Goal: Task Accomplishment & Management: Use online tool/utility

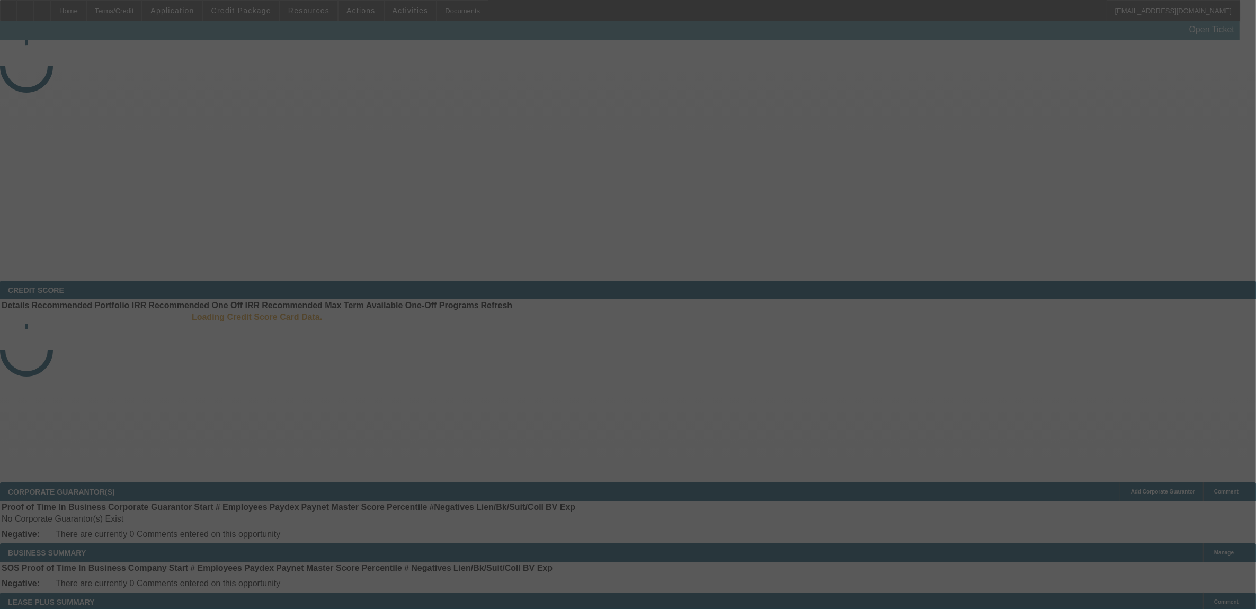
drag, startPoint x: 870, startPoint y: 175, endPoint x: 959, endPoint y: 161, distance: 90.8
click at [952, 159] on div at bounding box center [628, 304] width 1256 height 609
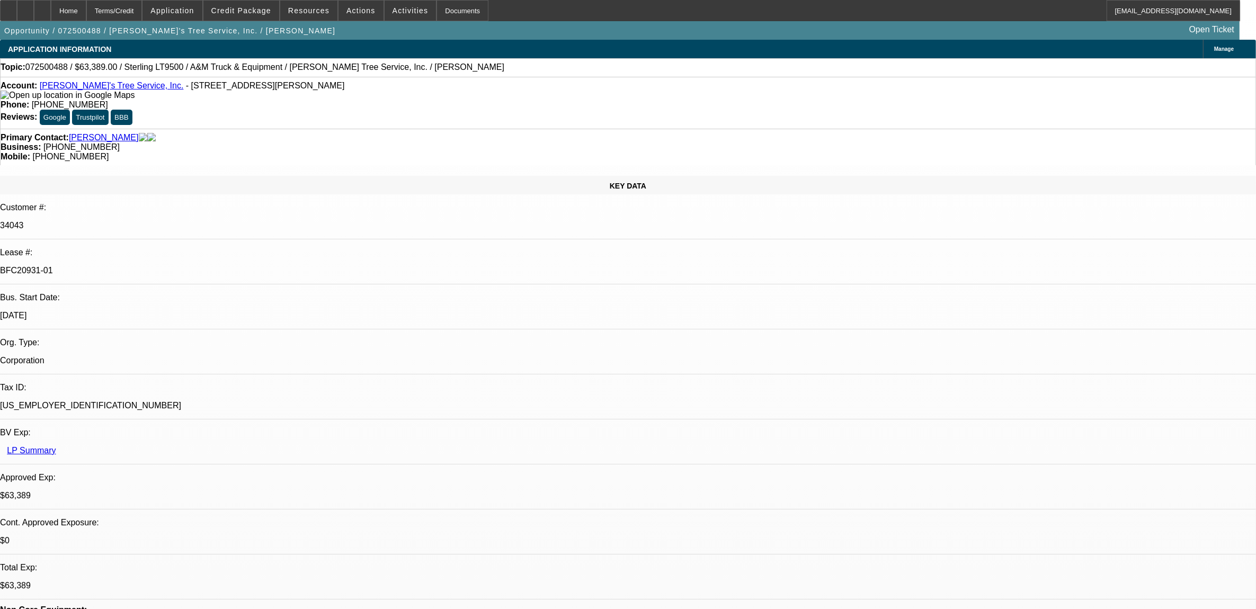
select select "0"
select select "2"
select select "0.1"
select select "0"
select select "2"
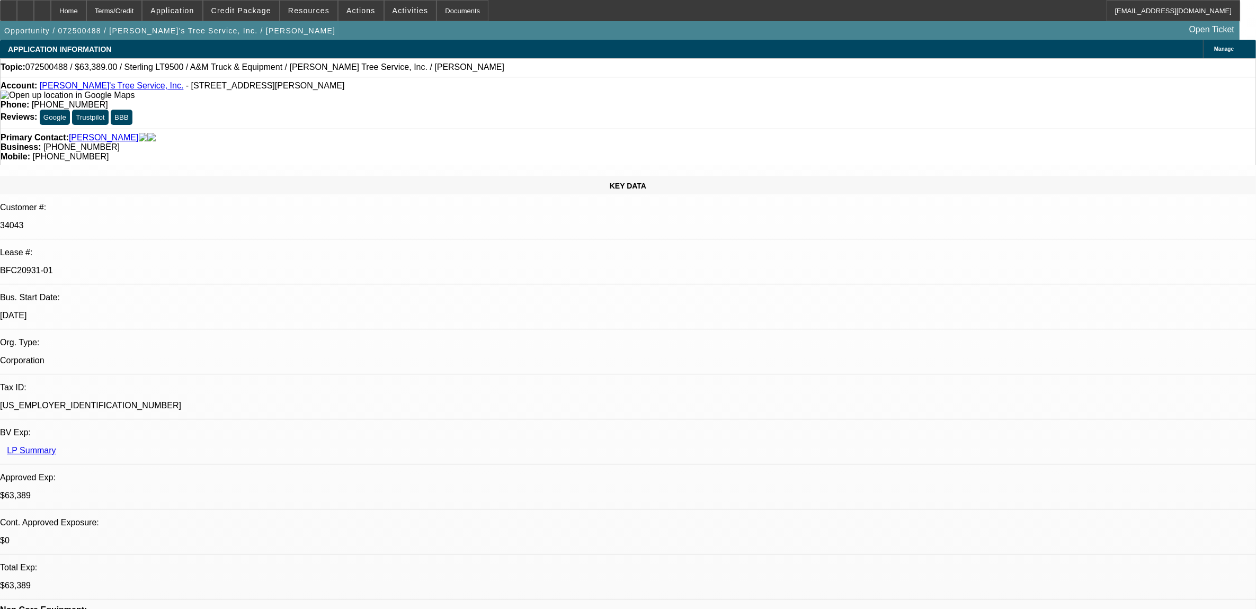
select select "0.1"
select select "0"
select select "2"
select select "0.1"
select select "0"
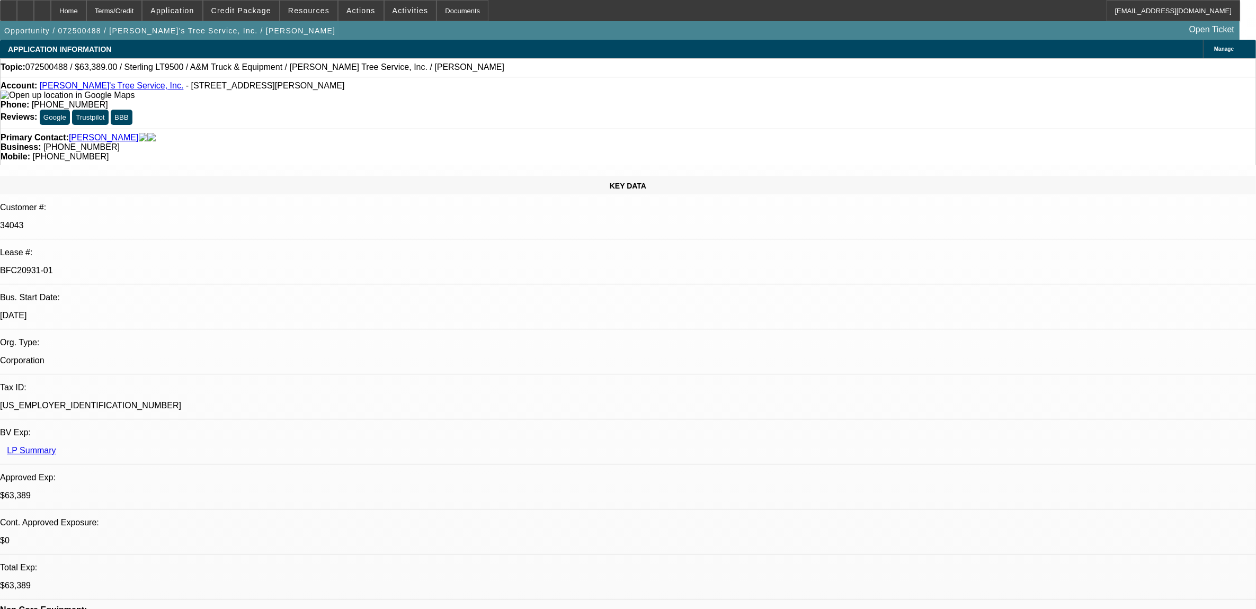
select select "2"
select select "0.1"
select select "1"
select select "2"
select select "4"
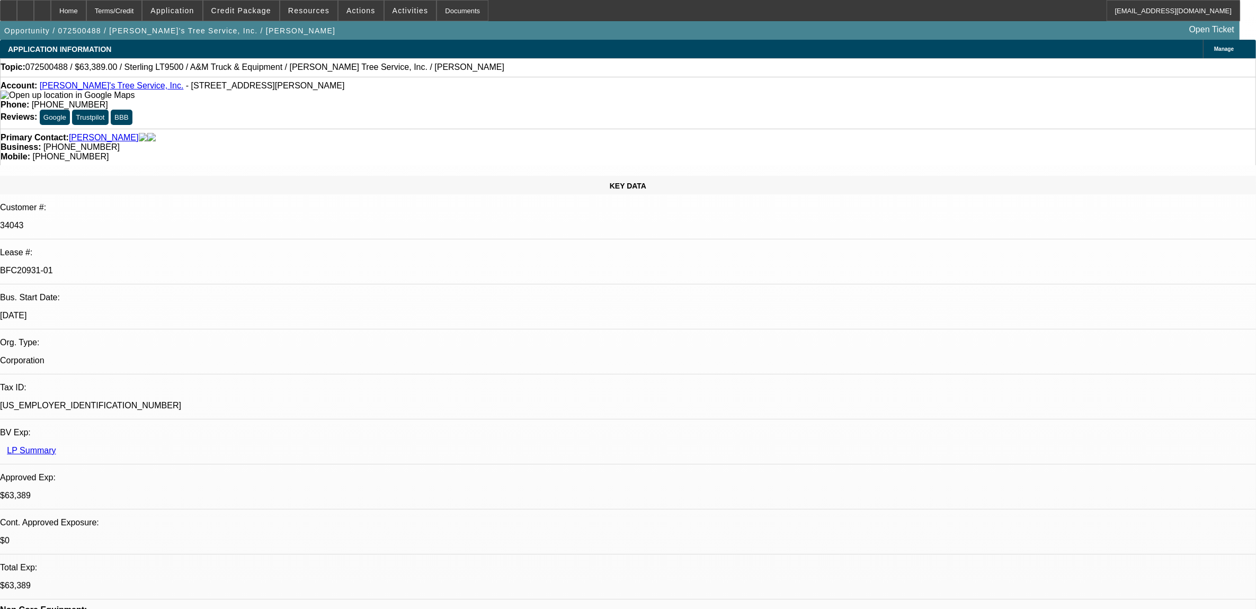
select select "1"
select select "2"
select select "4"
select select "1"
select select "2"
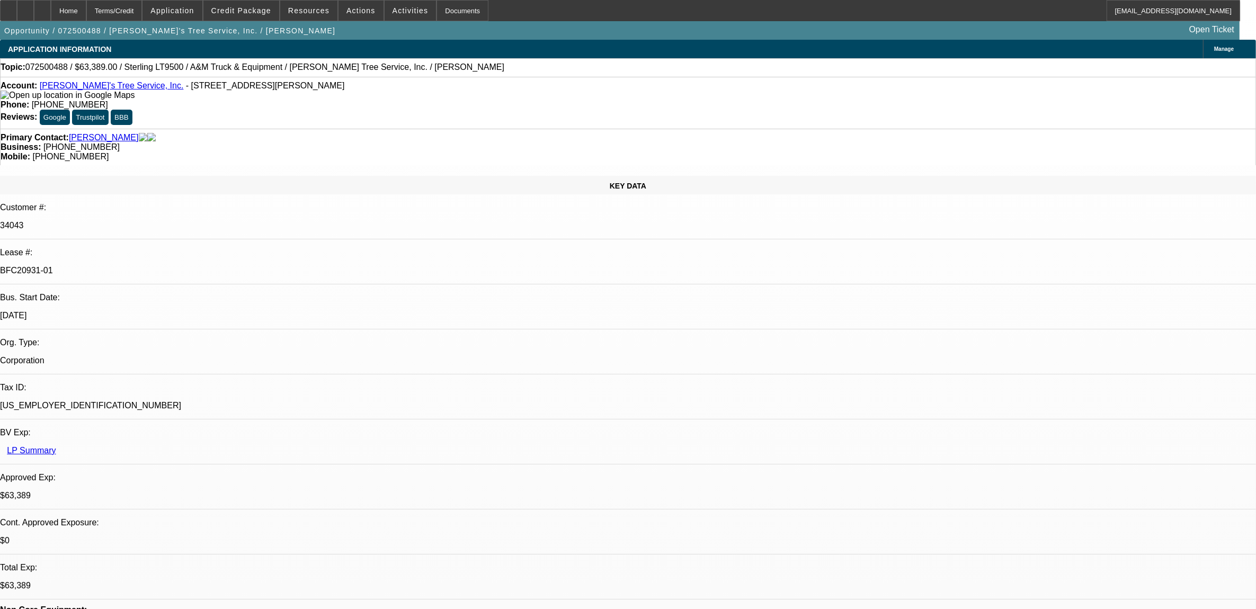
select select "4"
select select "1"
select select "2"
select select "4"
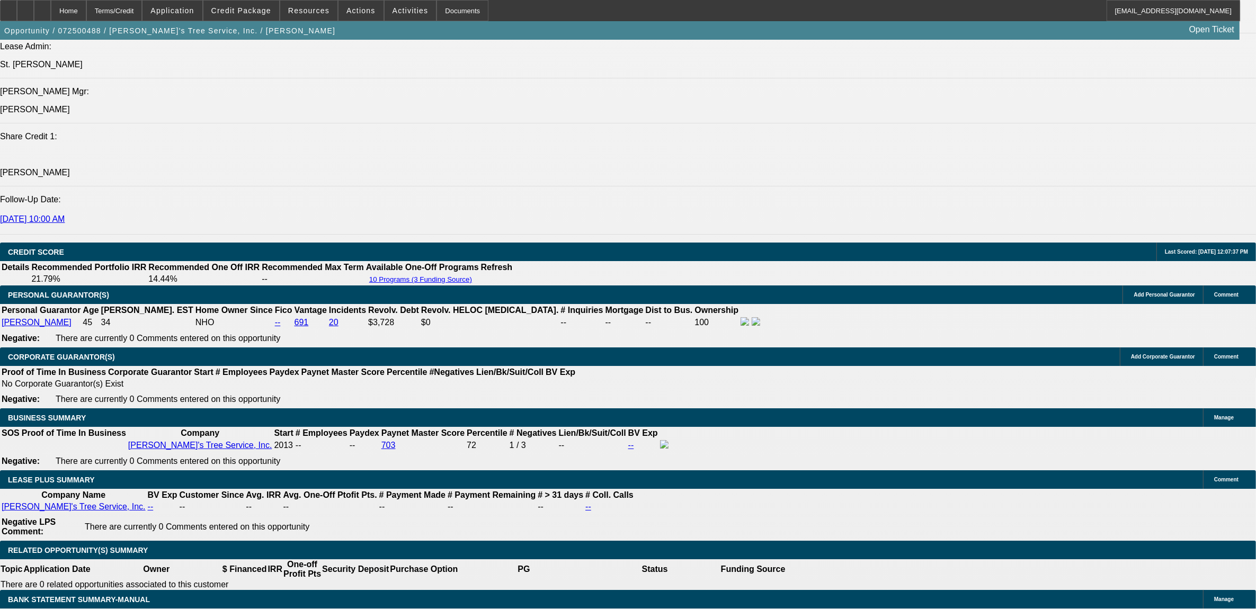
scroll to position [1523, 0]
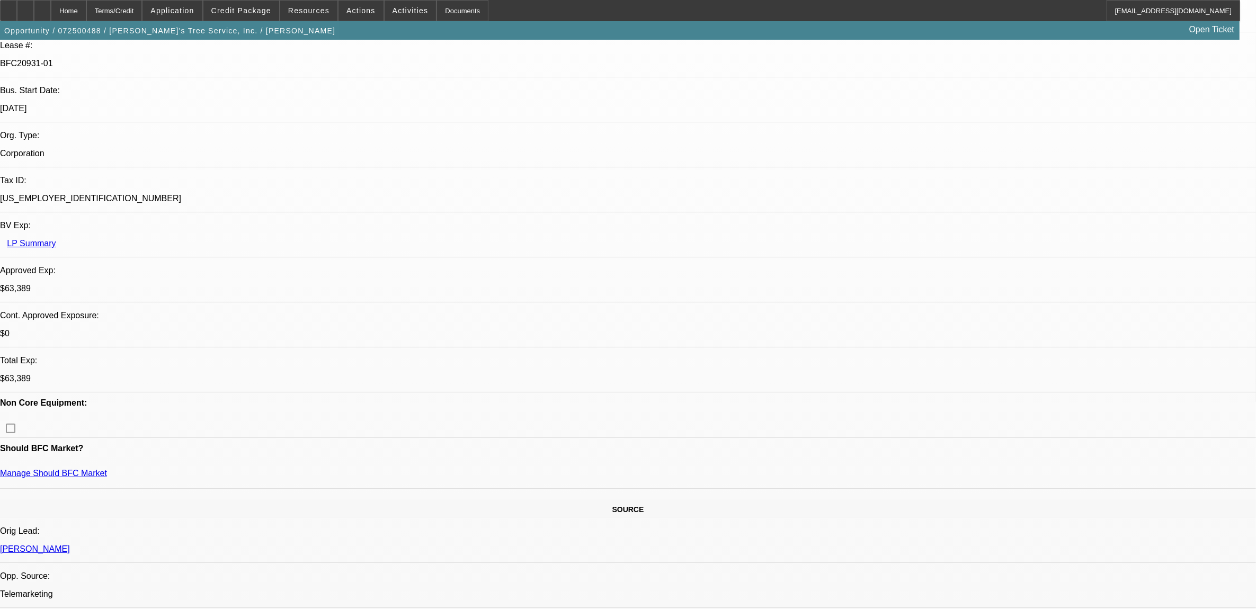
scroll to position [0, 0]
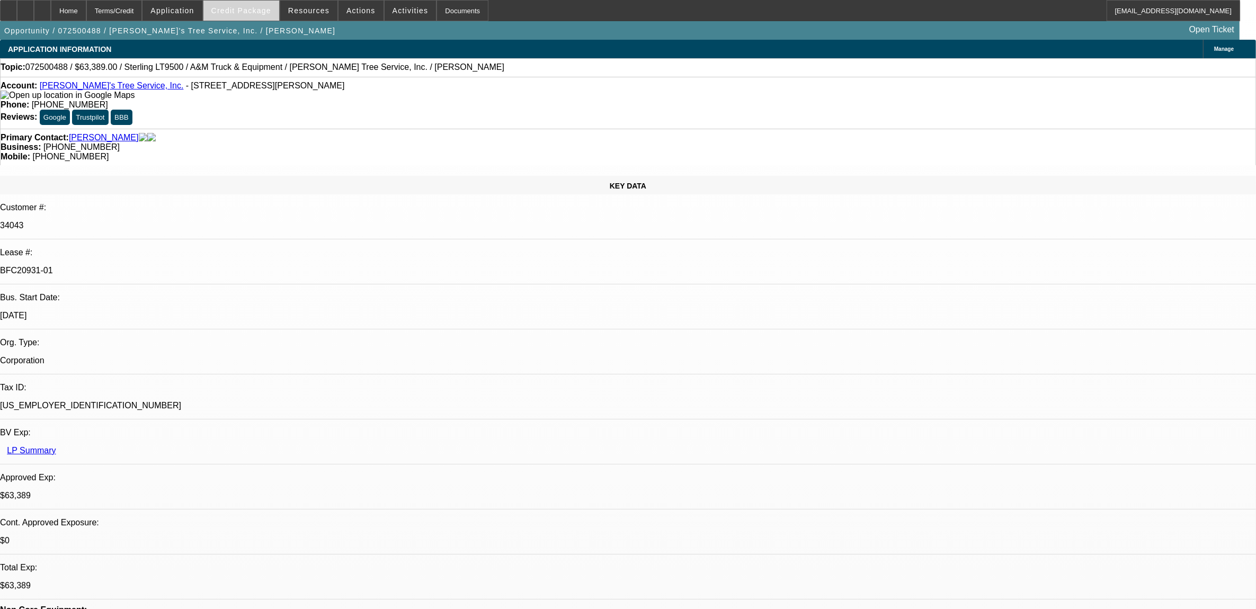
click at [260, 19] on span at bounding box center [241, 10] width 76 height 25
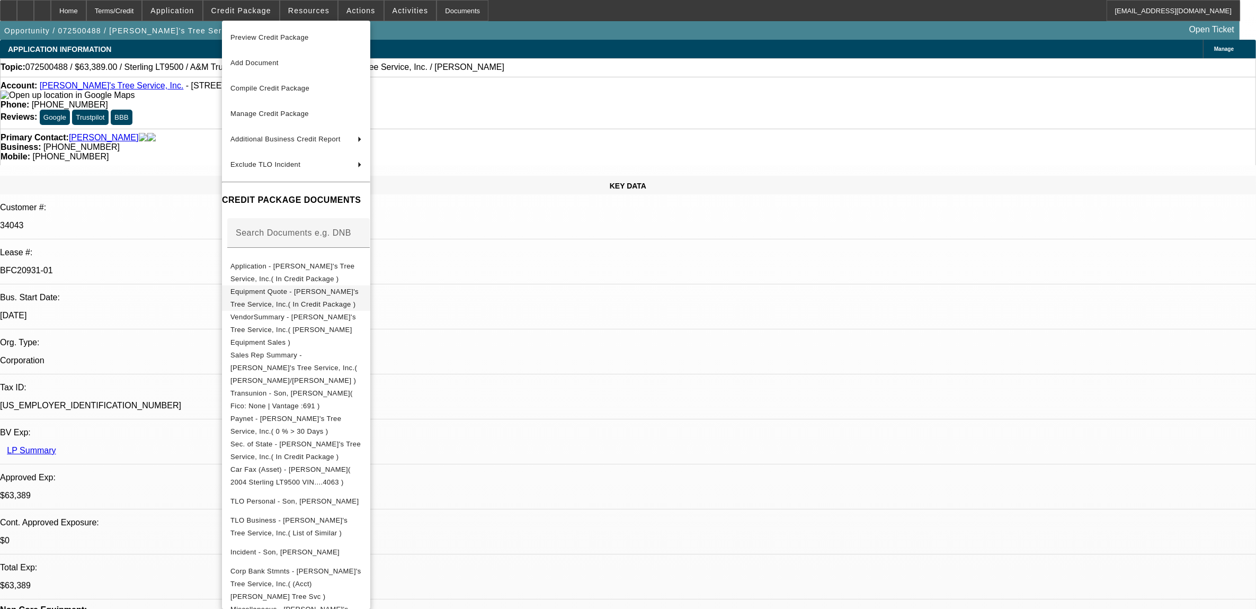
click at [348, 289] on span "Equipment Quote - [PERSON_NAME]'s Tree Service, Inc.( In Credit Package )" at bounding box center [295, 297] width 131 height 25
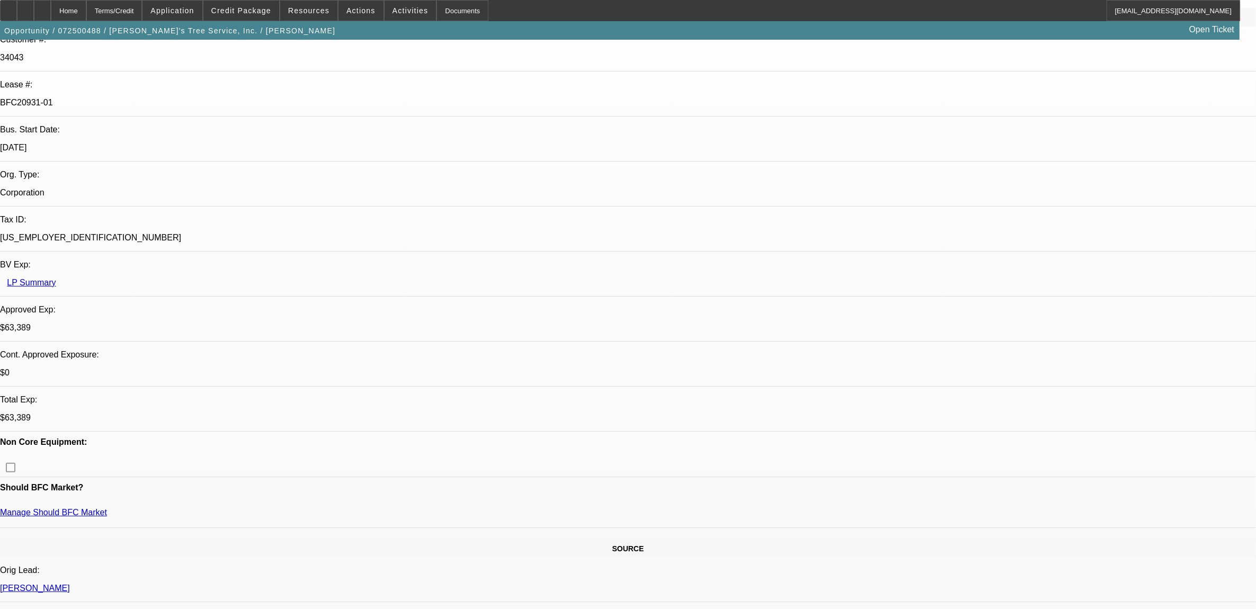
scroll to position [199, 0]
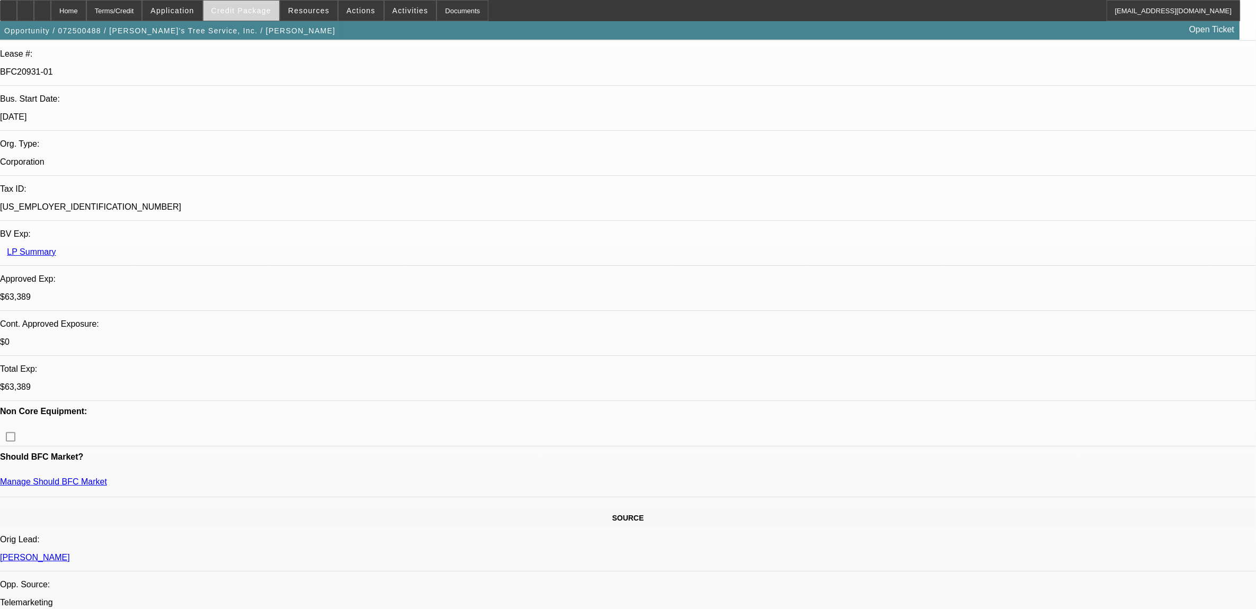
click at [256, 11] on span "Credit Package" at bounding box center [241, 10] width 60 height 8
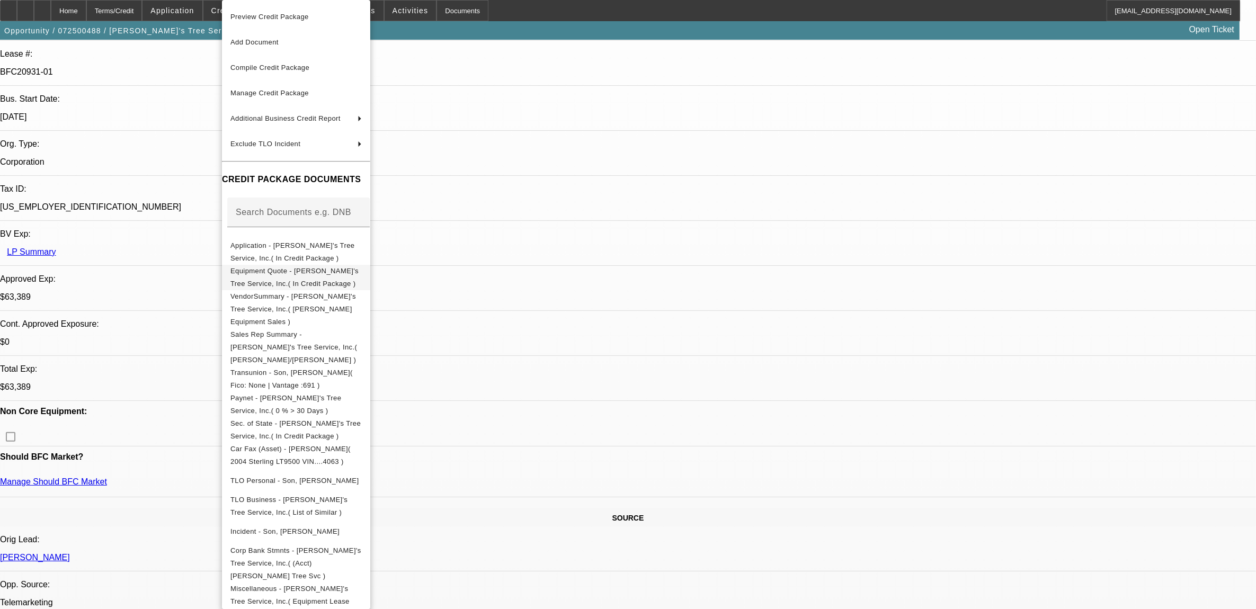
drag, startPoint x: 311, startPoint y: 278, endPoint x: 316, endPoint y: 279, distance: 5.3
click at [316, 279] on span "Equipment Quote - [PERSON_NAME]'s Tree Service, Inc.( In Credit Package )" at bounding box center [295, 277] width 131 height 25
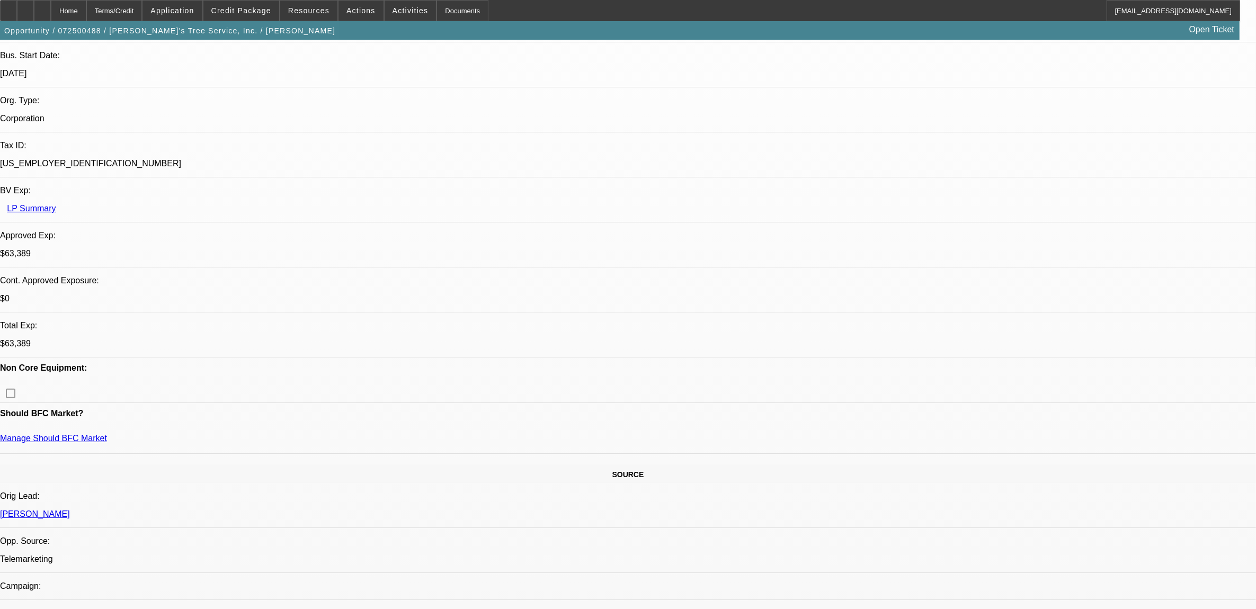
scroll to position [331, 0]
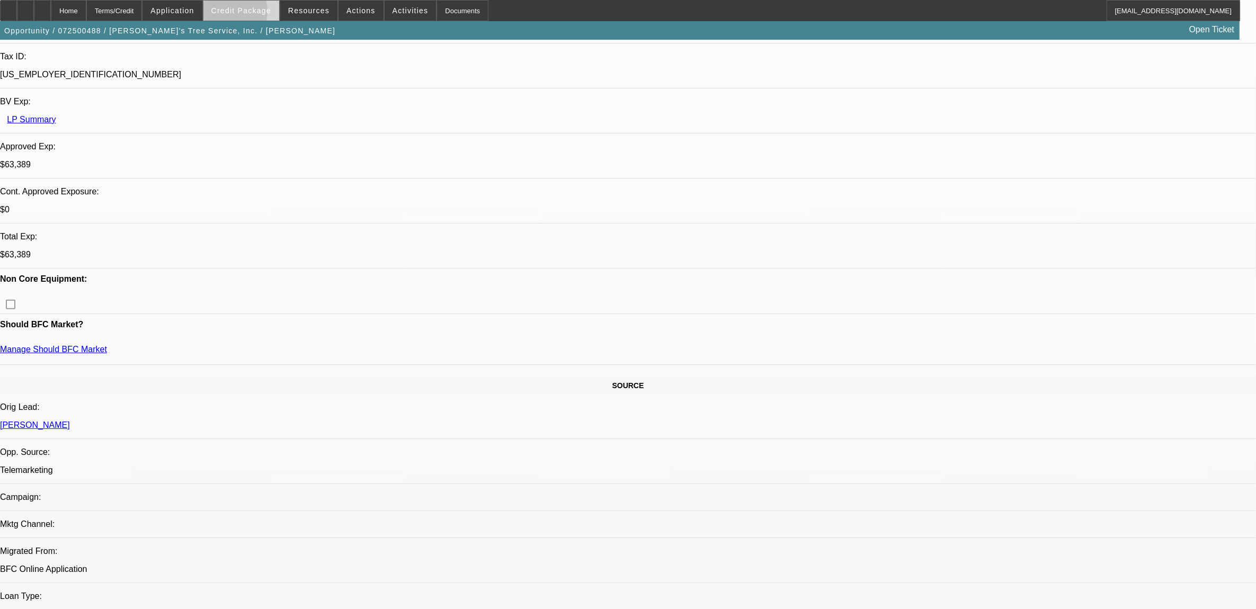
click at [246, 14] on span "Credit Package" at bounding box center [241, 10] width 60 height 8
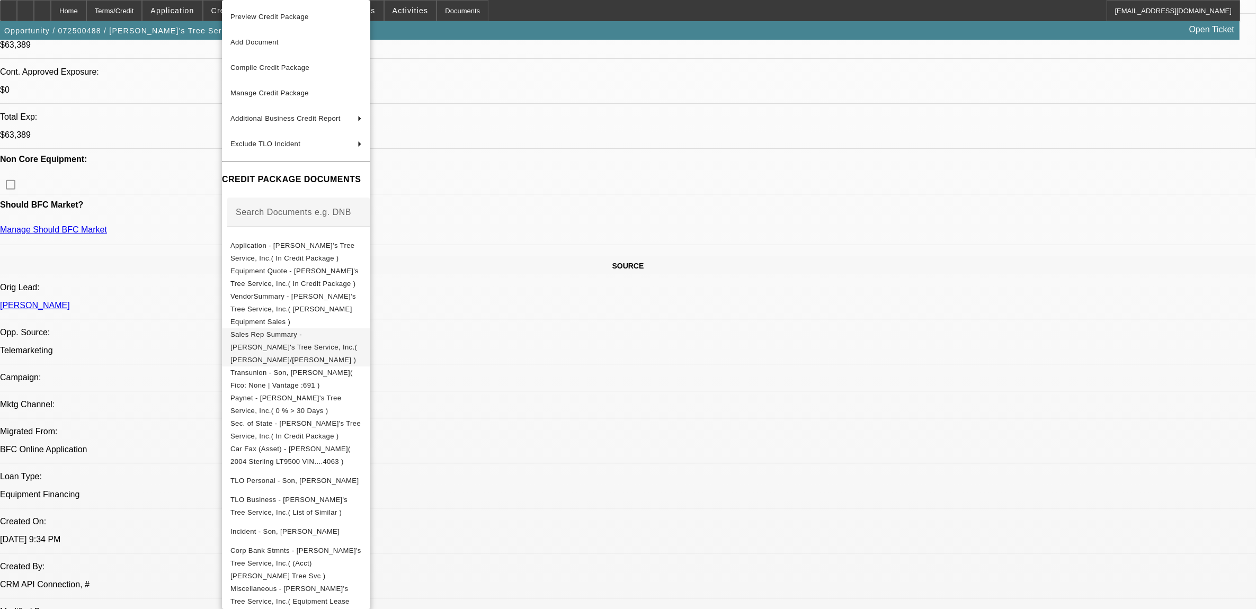
scroll to position [464, 0]
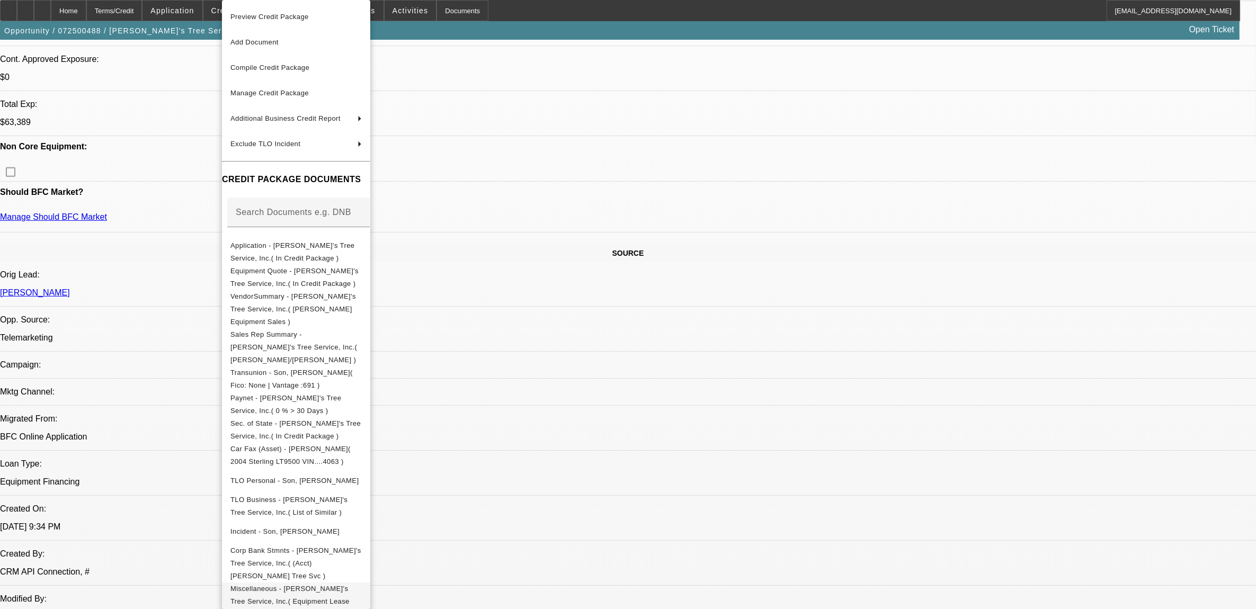
click at [348, 583] on span "Miscellaneous - [PERSON_NAME]'s Tree Service, Inc.( Equipment Lease Approval )" at bounding box center [295, 602] width 131 height 38
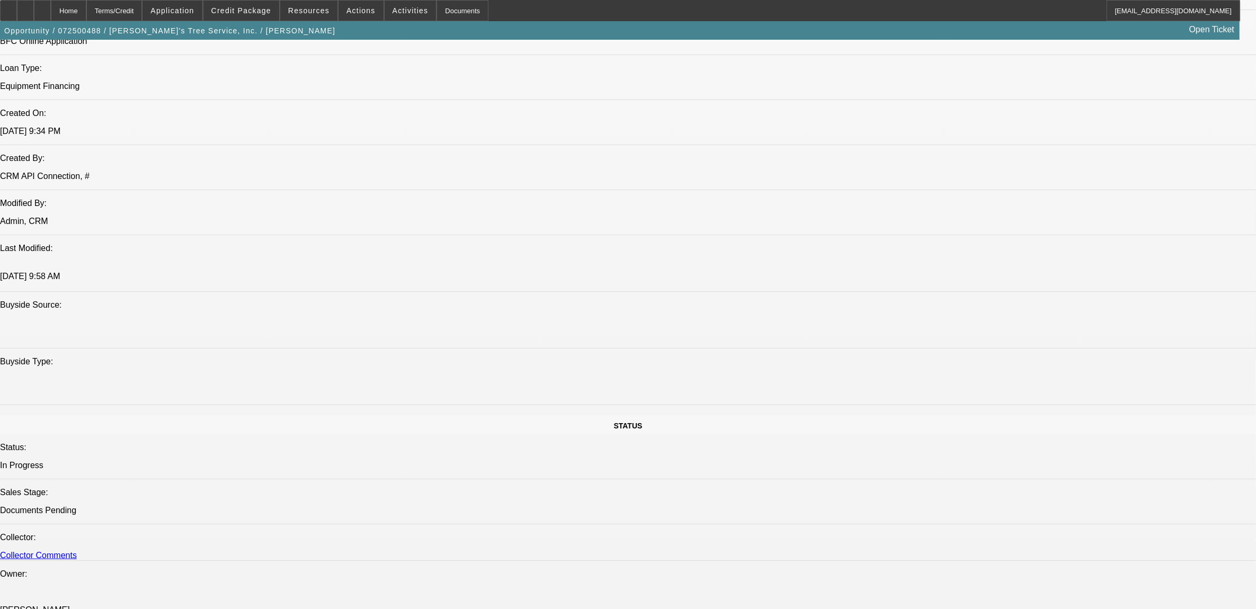
scroll to position [861, 0]
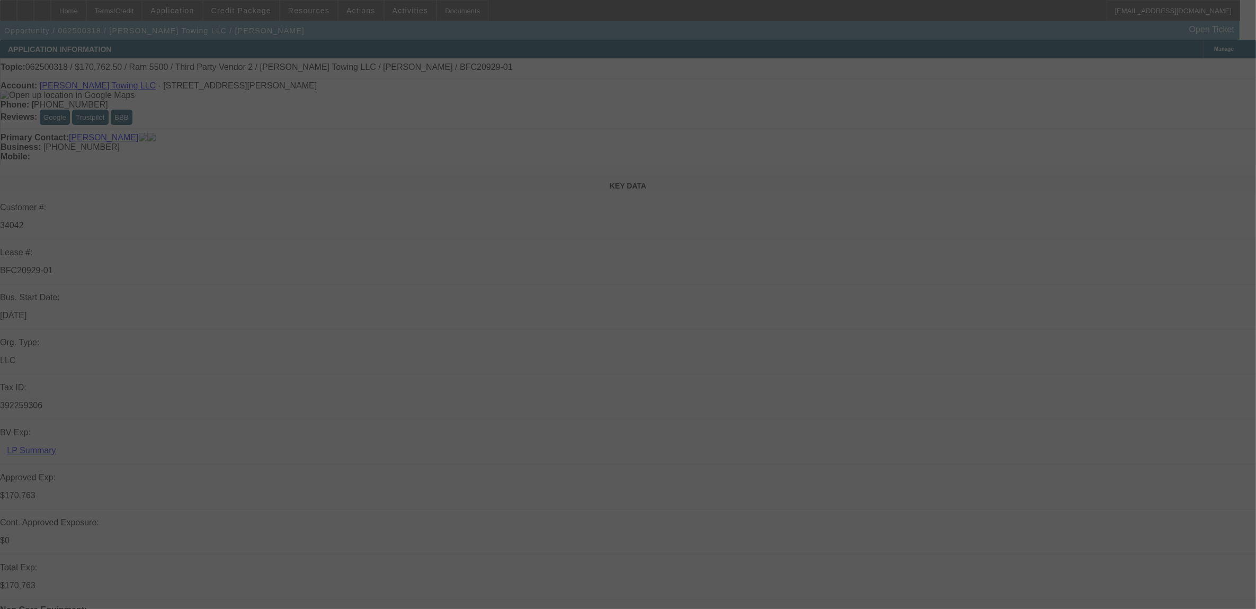
select select "0"
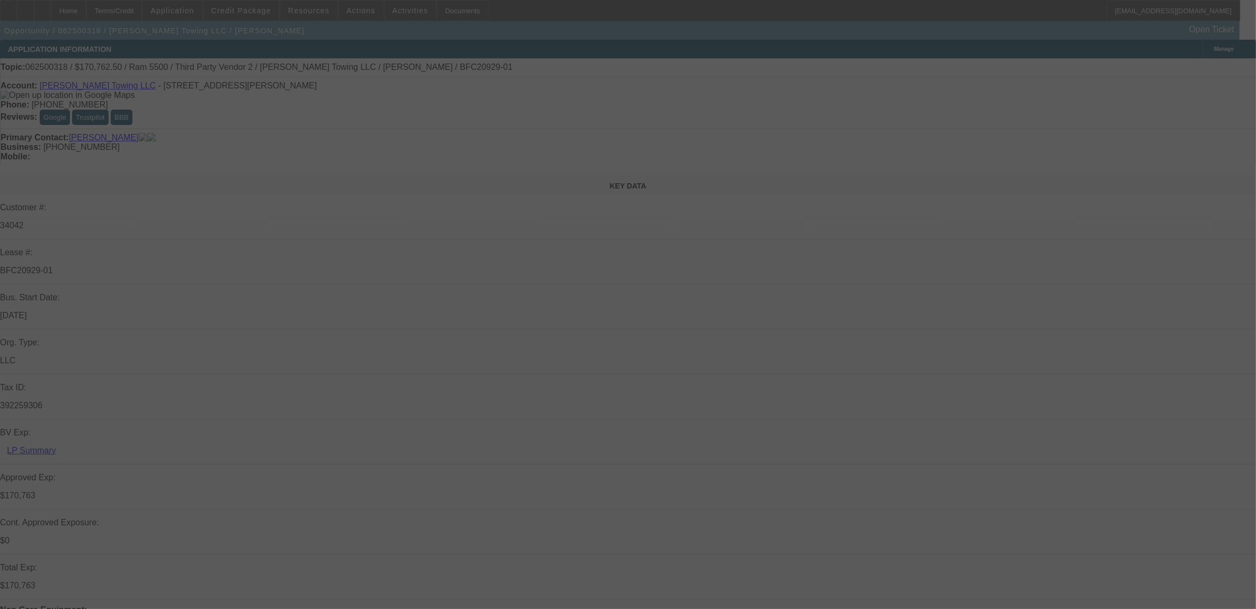
select select "0"
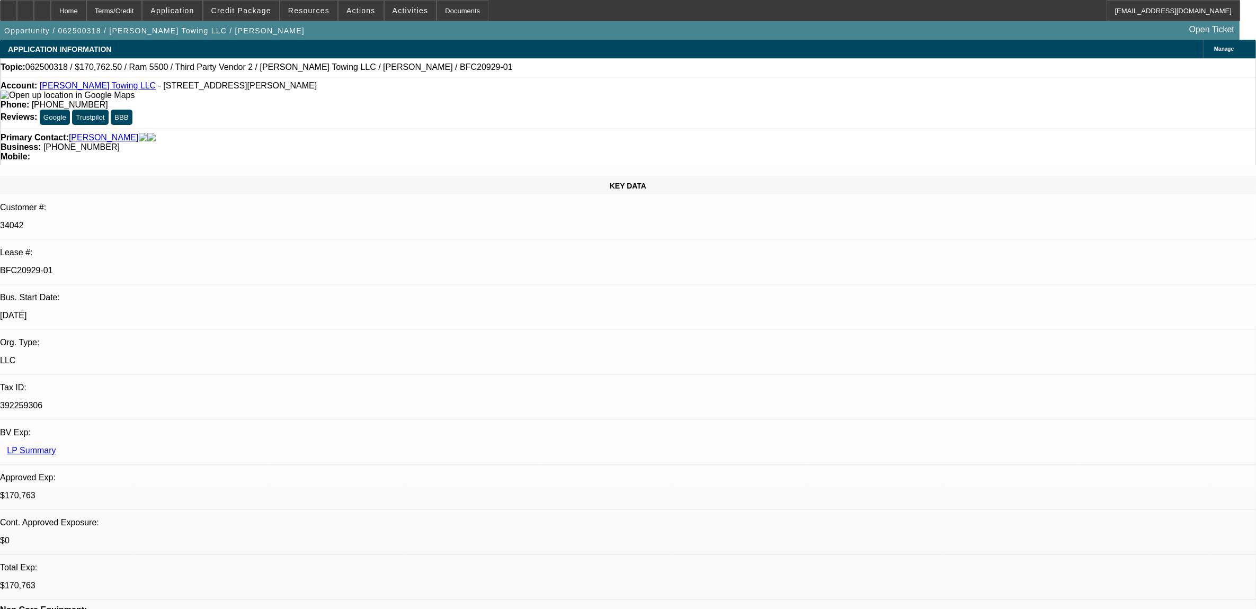
select select "1"
select select "2"
select select "6"
select select "1"
select select "2"
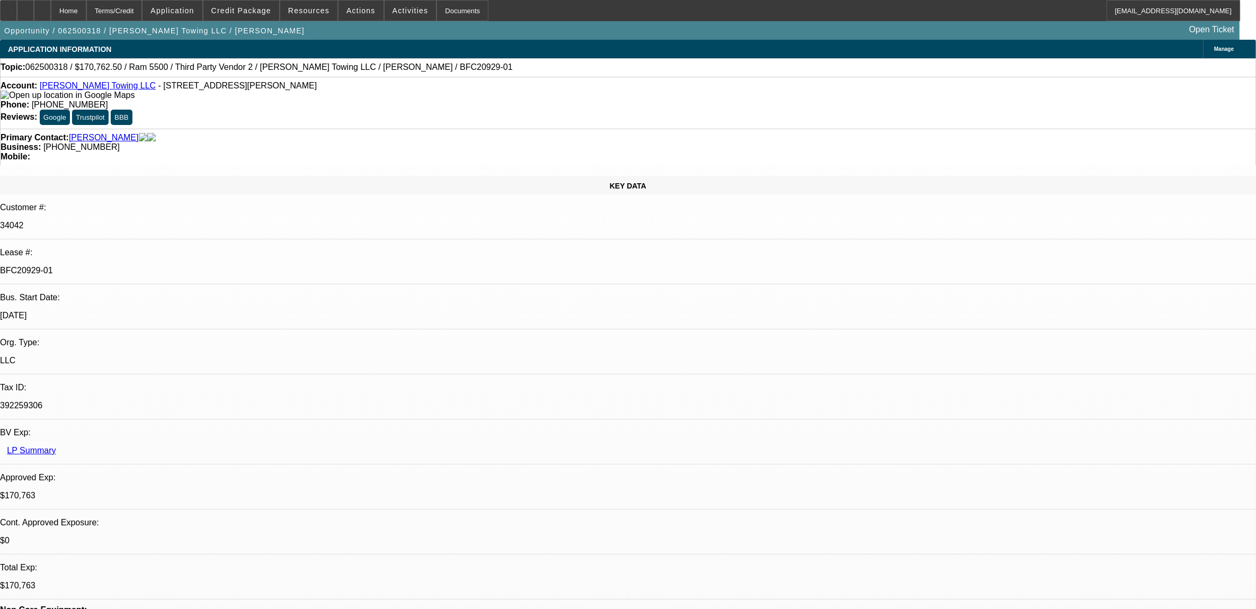
select select "6"
select select "1"
select select "2"
select select "6"
select select "1"
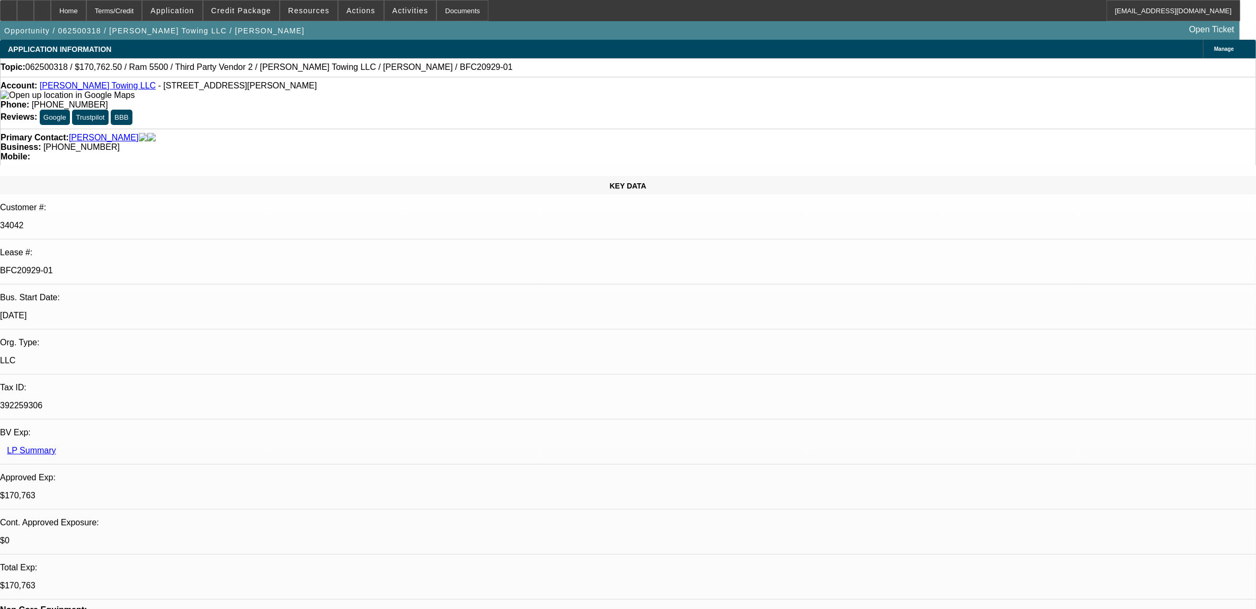
select select "2"
select select "6"
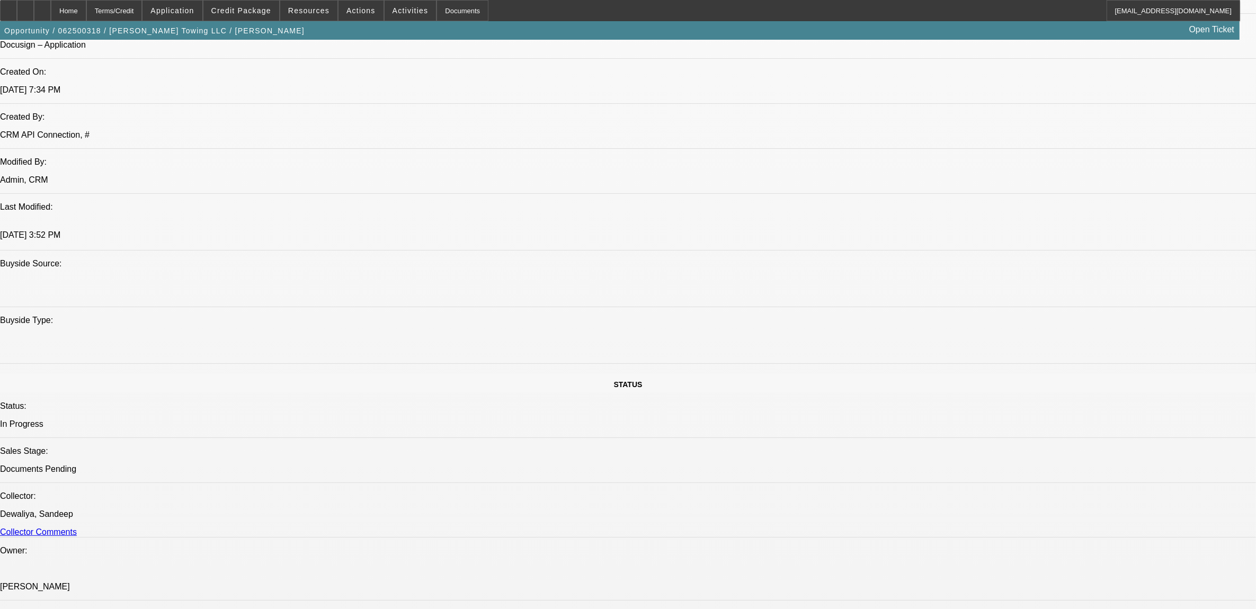
scroll to position [662, 0]
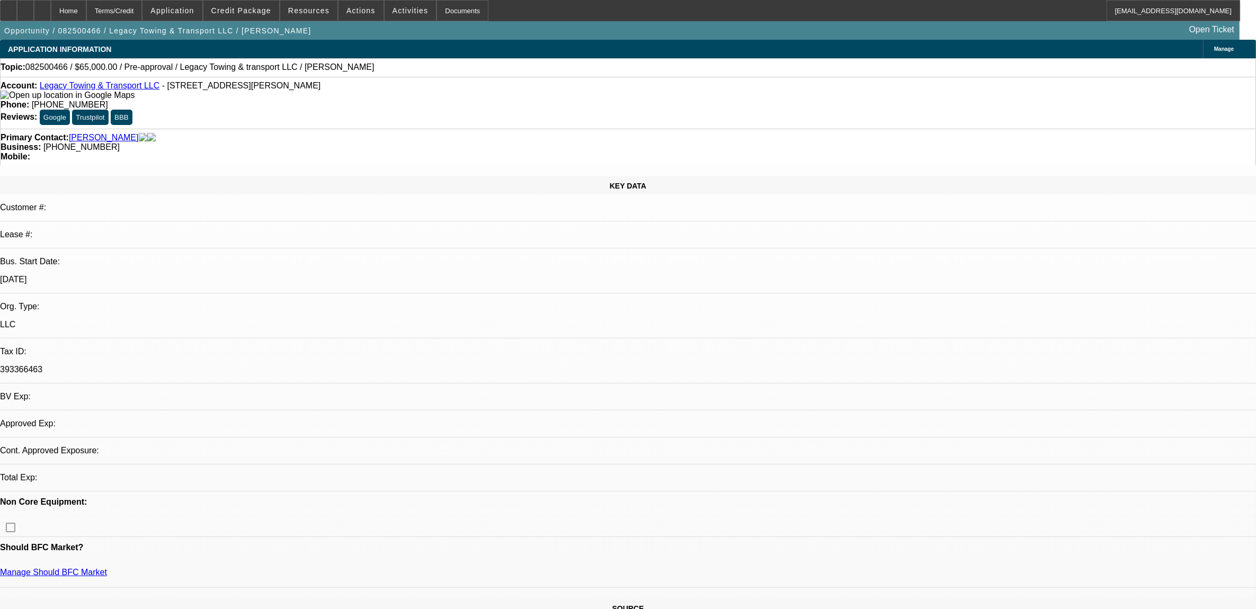
select select "0"
select select "2"
select select "0.1"
select select "1"
select select "2"
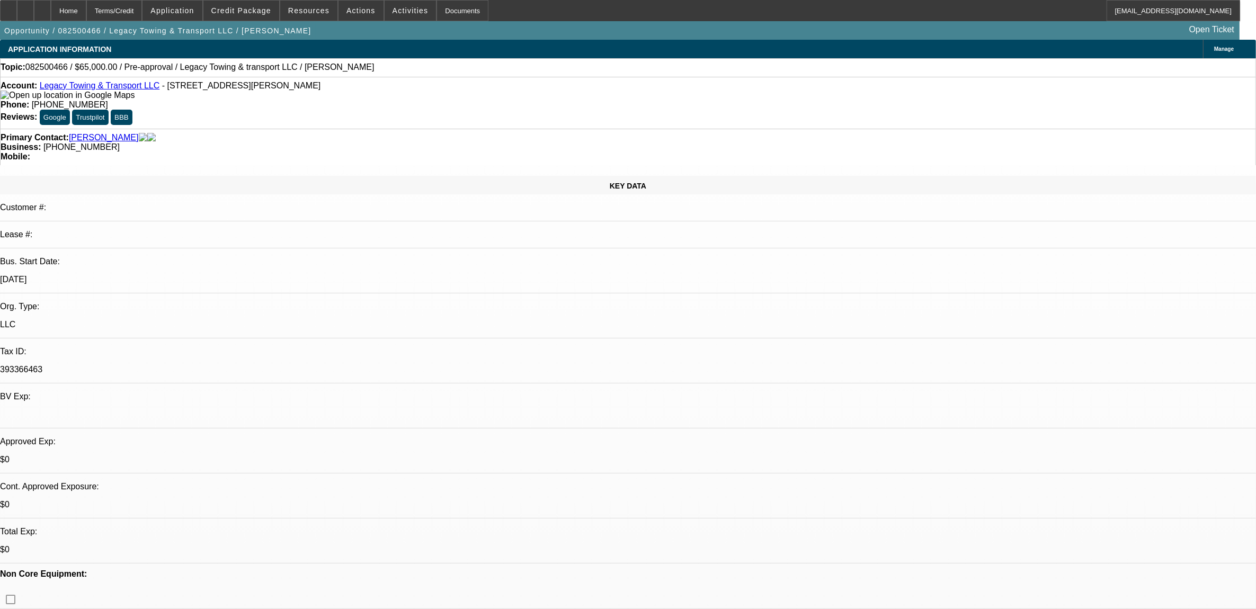
select select "4"
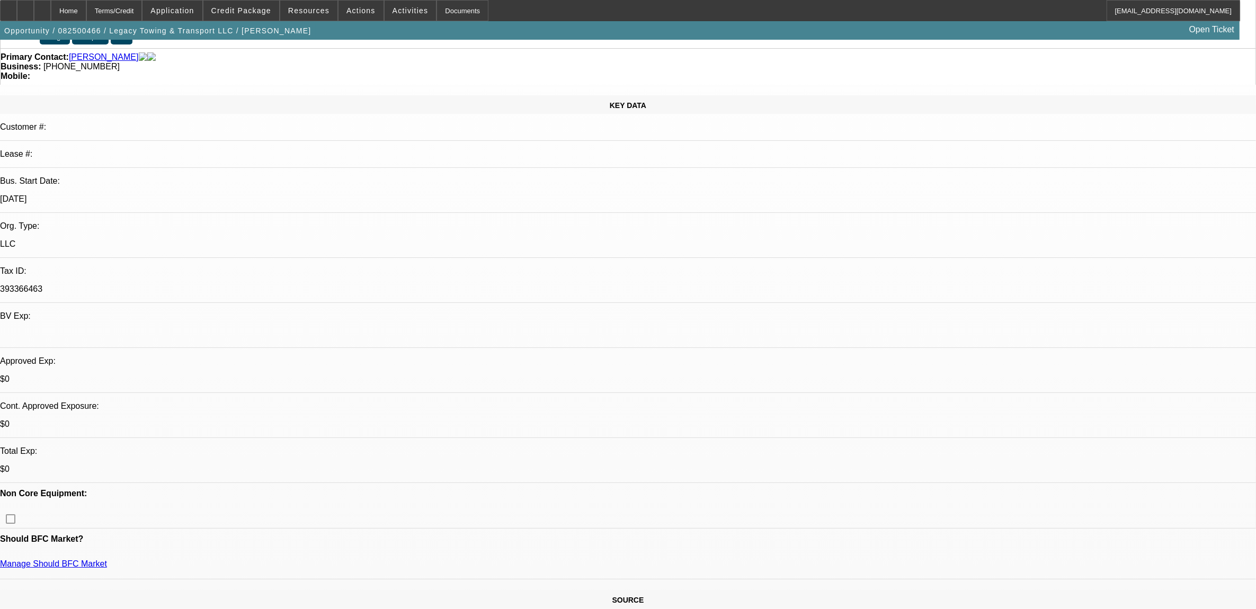
scroll to position [66, 0]
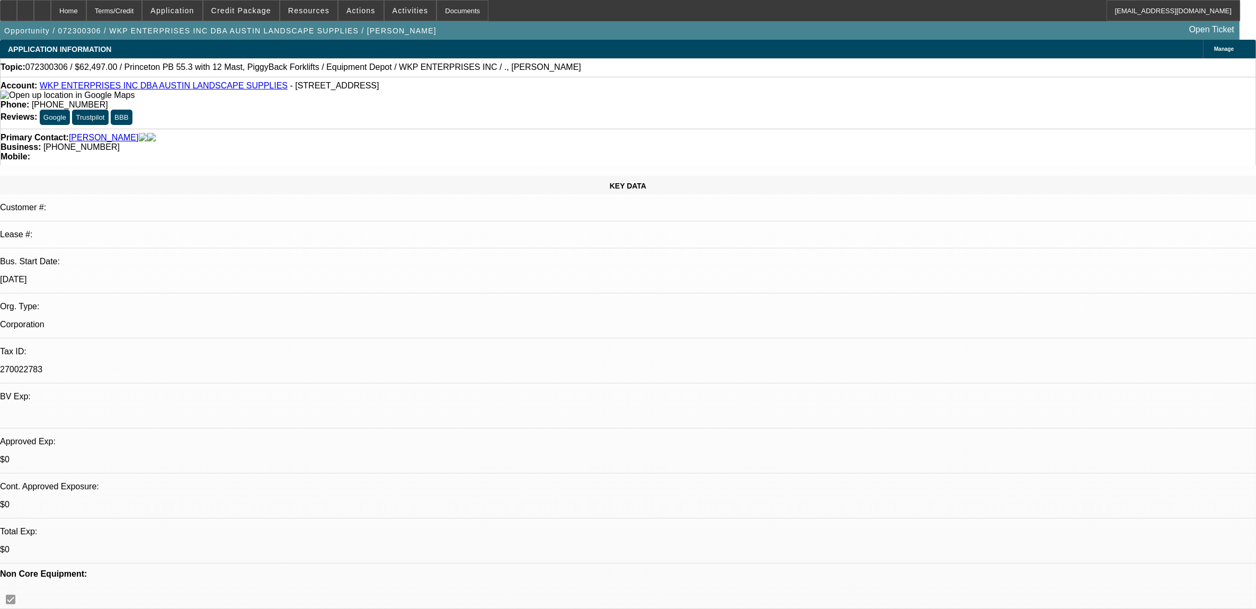
select select "0"
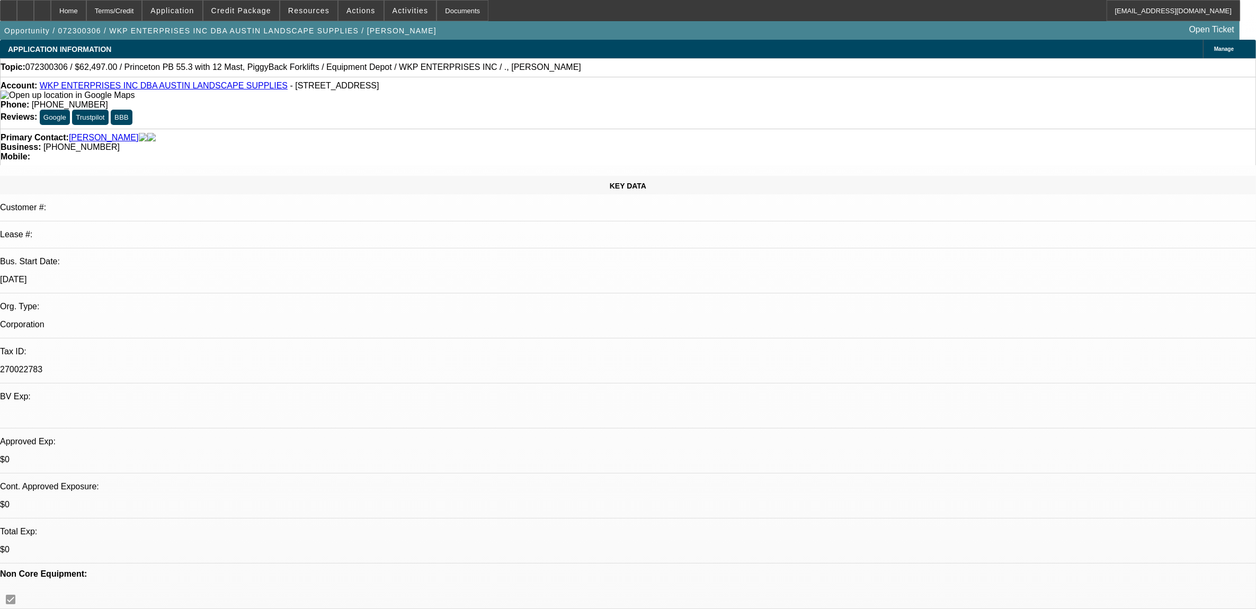
select select "0"
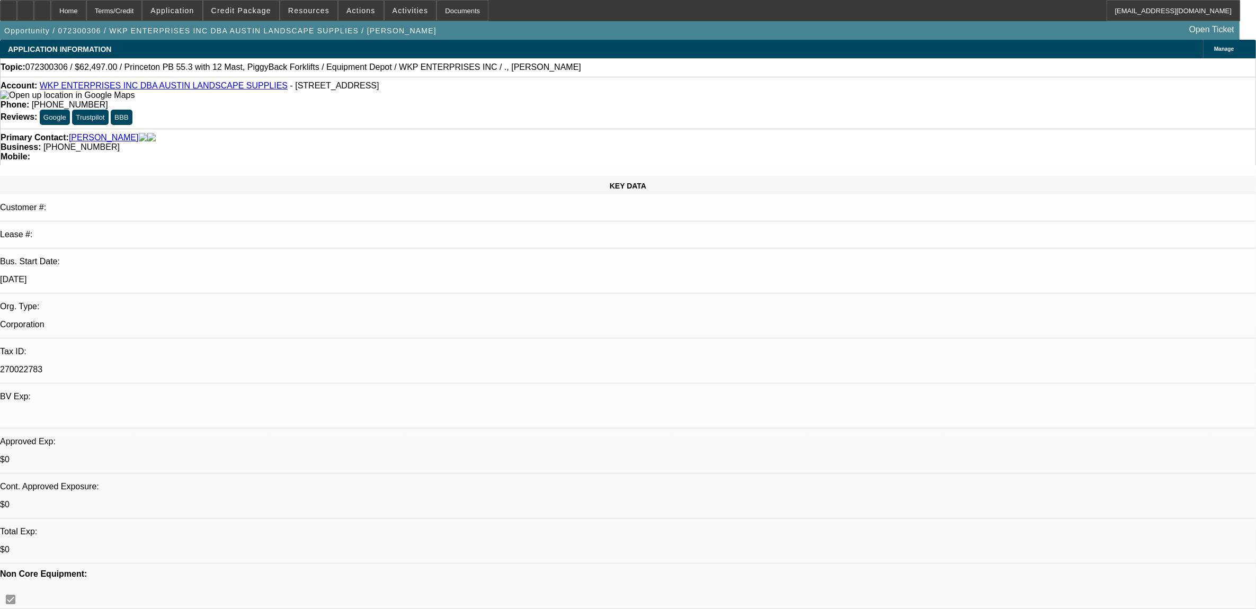
select select "0"
select select "1"
select select "6"
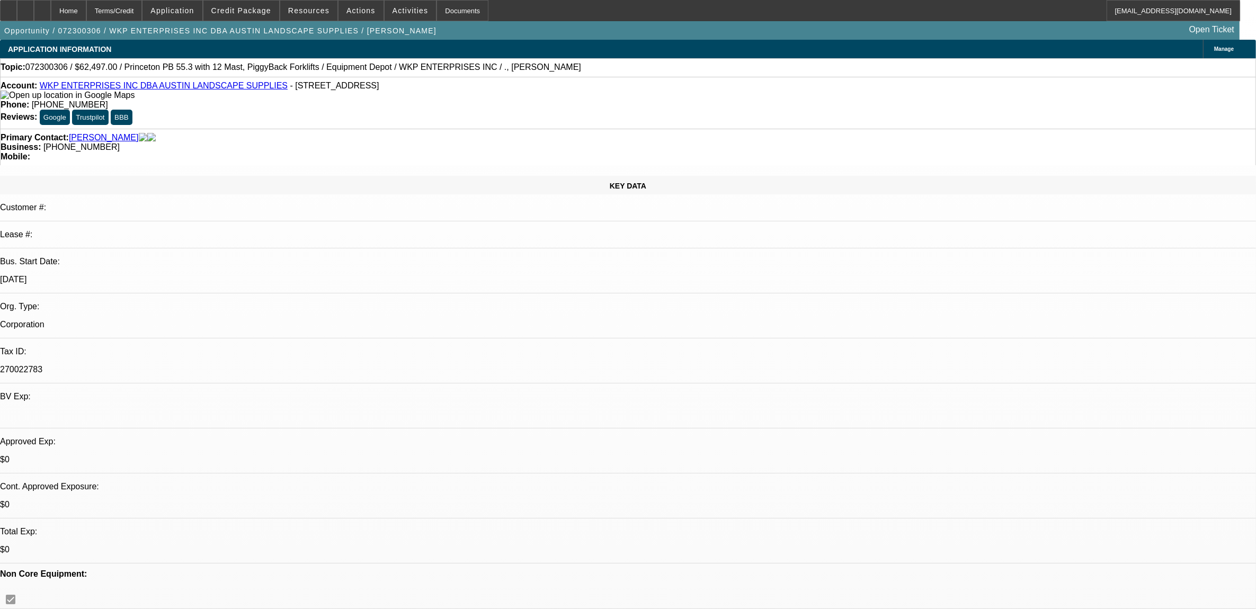
select select "1"
select select "2"
select select "6"
select select "1"
select select "2"
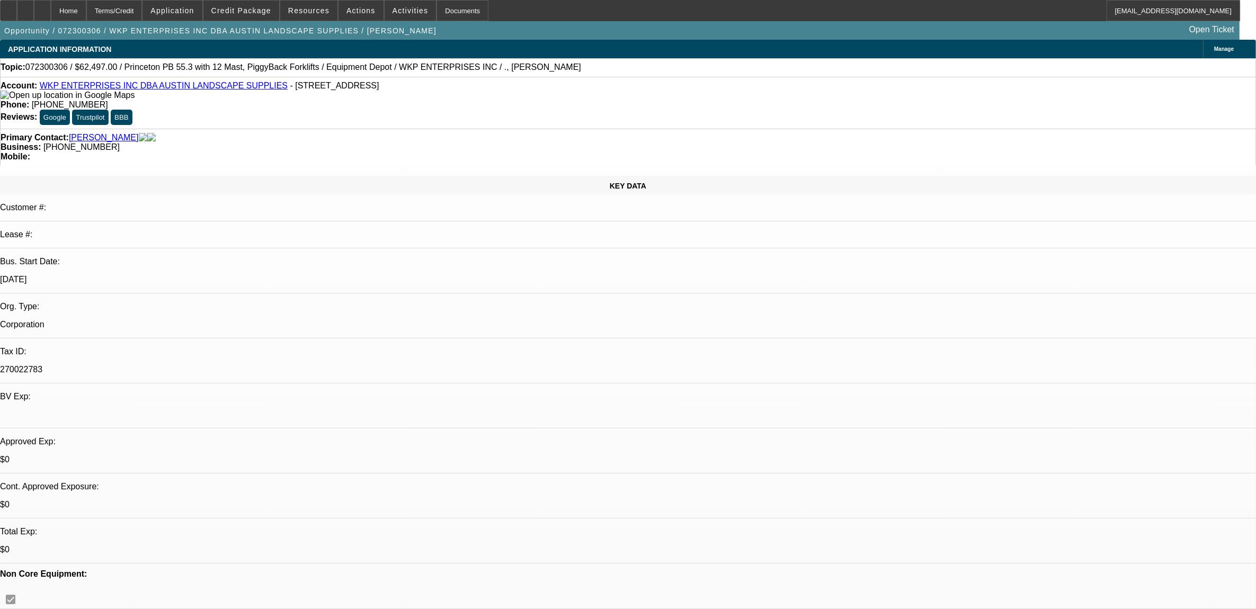
select select "6"
select select "1"
select select "2"
select select "6"
